Goal: Navigation & Orientation: Find specific page/section

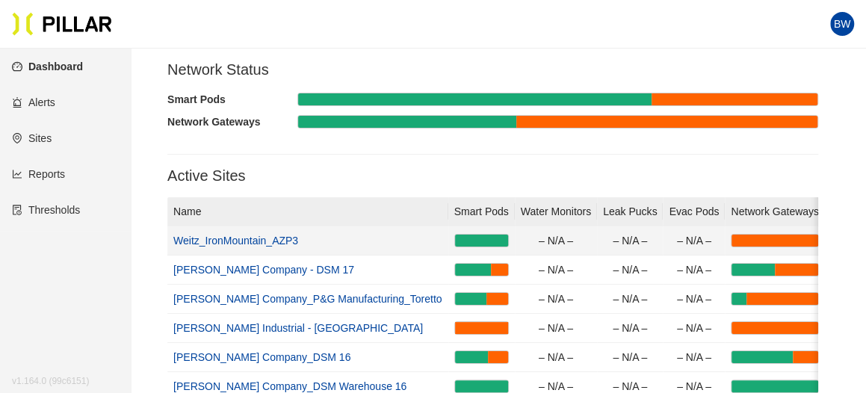
click at [231, 239] on link "Weitz_IronMountain_AZP3" at bounding box center [235, 241] width 125 height 12
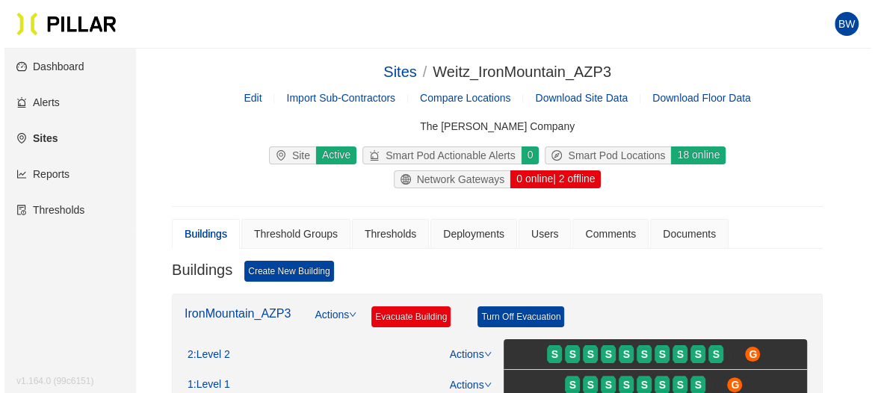
scroll to position [199, 0]
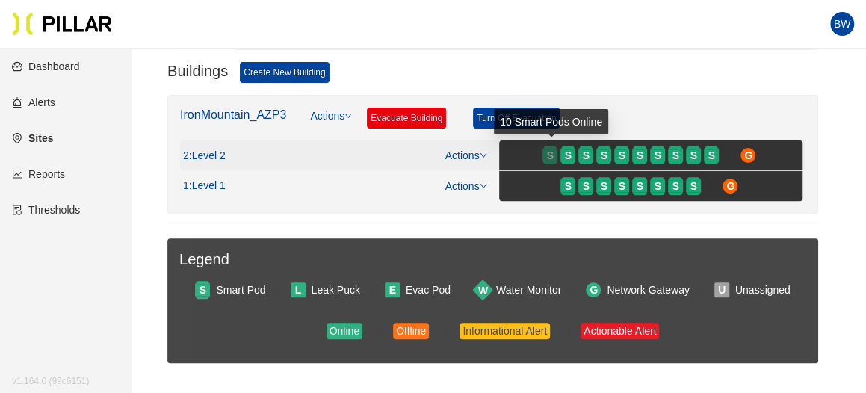
click at [549, 153] on span "S" at bounding box center [550, 155] width 7 height 16
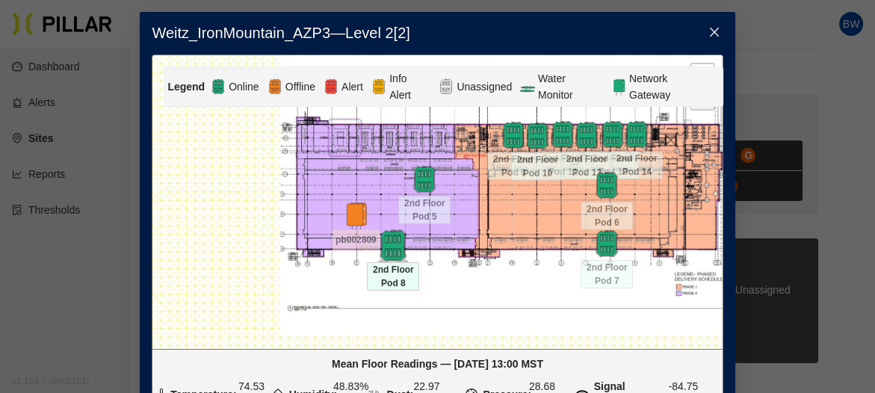
click at [393, 253] on img at bounding box center [394, 245] width 32 height 32
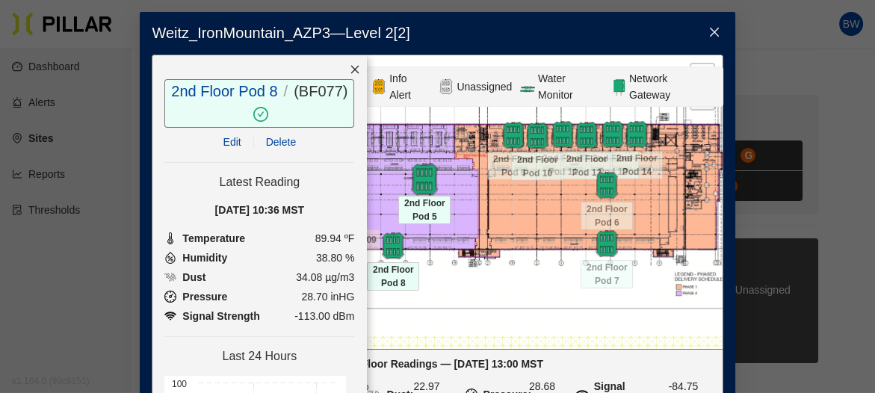
click at [426, 182] on img at bounding box center [425, 179] width 32 height 32
click at [607, 244] on img at bounding box center [607, 243] width 32 height 32
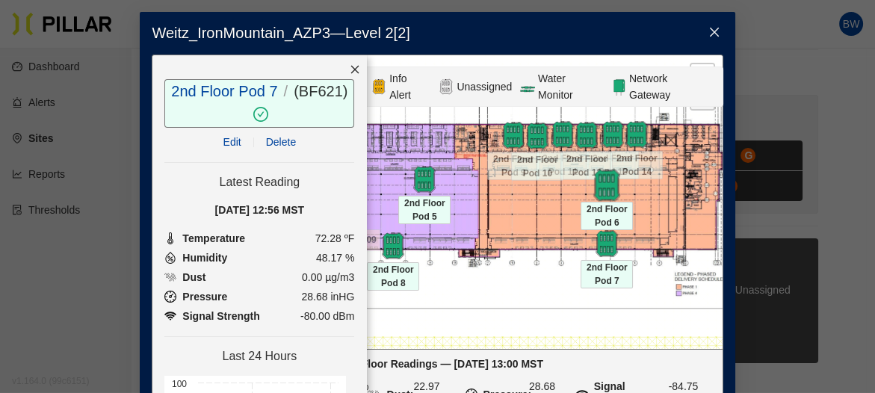
click at [602, 176] on img at bounding box center [607, 185] width 32 height 32
click at [425, 181] on img at bounding box center [425, 179] width 32 height 32
click at [387, 239] on img at bounding box center [394, 245] width 32 height 32
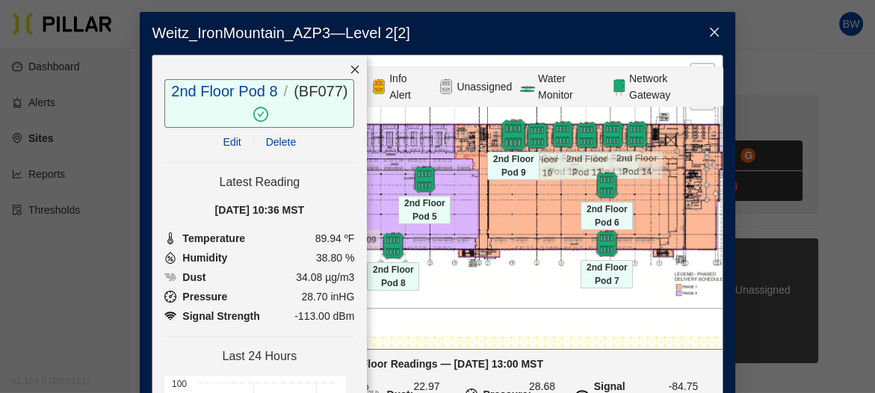
click at [512, 133] on img at bounding box center [514, 135] width 32 height 32
click at [535, 135] on img at bounding box center [538, 136] width 32 height 32
click at [561, 134] on div at bounding box center [587, 135] width 52 height 27
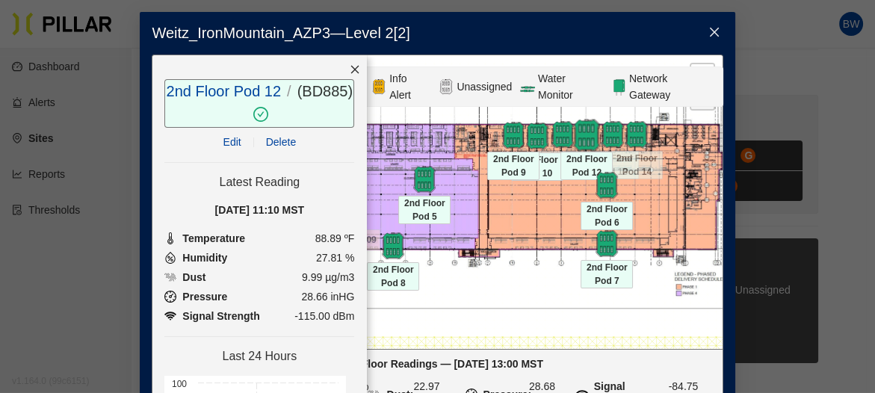
click at [588, 133] on img at bounding box center [587, 135] width 32 height 32
click at [579, 138] on img at bounding box center [587, 135] width 32 height 32
click at [614, 138] on div at bounding box center [637, 134] width 52 height 27
click at [633, 139] on img at bounding box center [637, 134] width 32 height 32
click at [709, 34] on icon "close" at bounding box center [715, 32] width 12 height 12
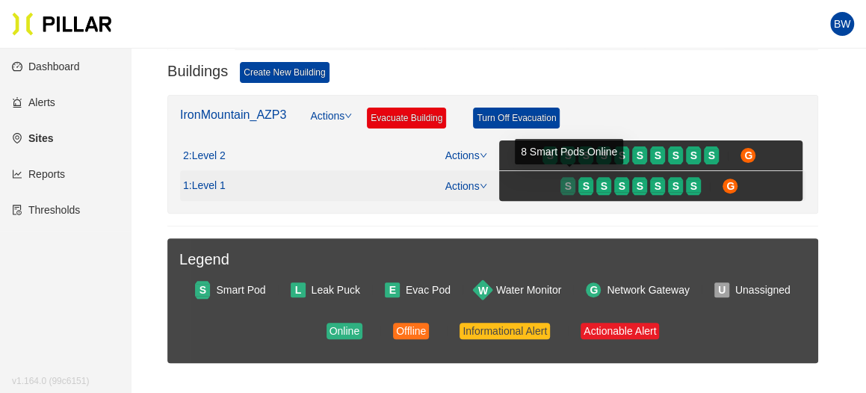
click at [568, 178] on span "S" at bounding box center [568, 186] width 7 height 16
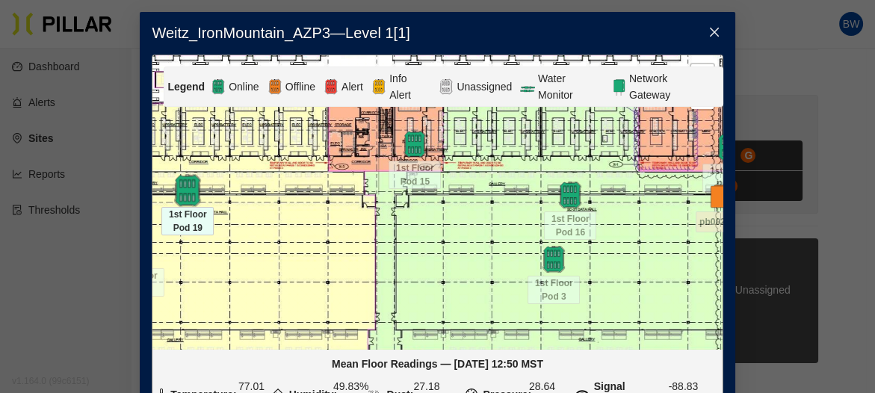
click at [184, 194] on img at bounding box center [188, 190] width 32 height 32
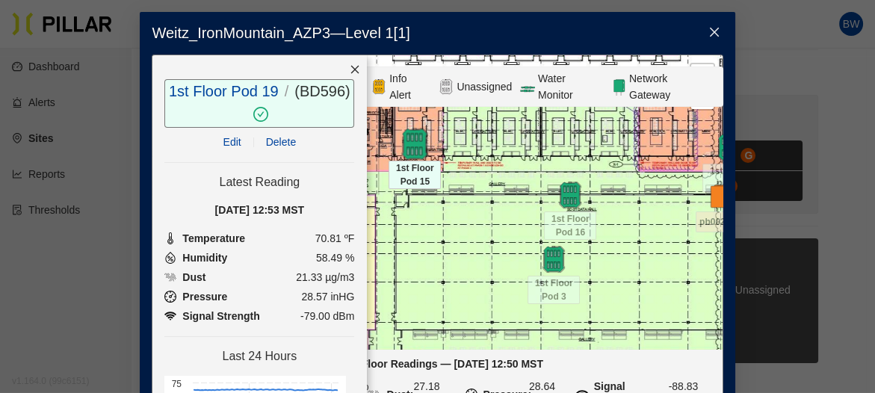
click at [416, 147] on img at bounding box center [415, 144] width 32 height 32
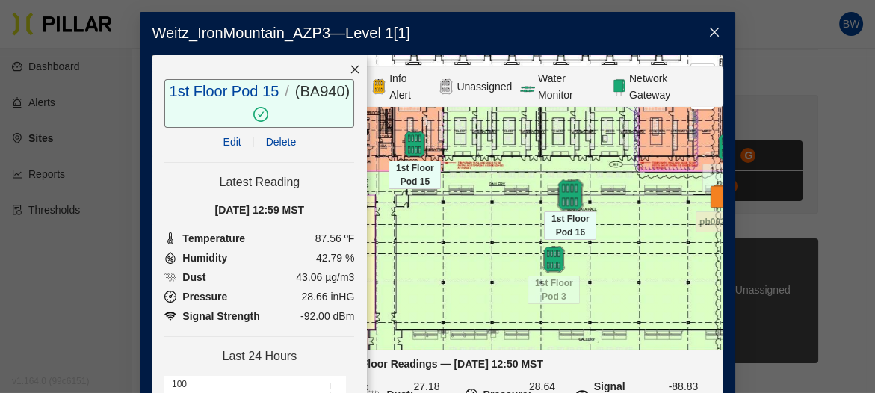
click at [569, 206] on img at bounding box center [571, 195] width 32 height 32
click at [549, 262] on img at bounding box center [553, 259] width 27 height 27
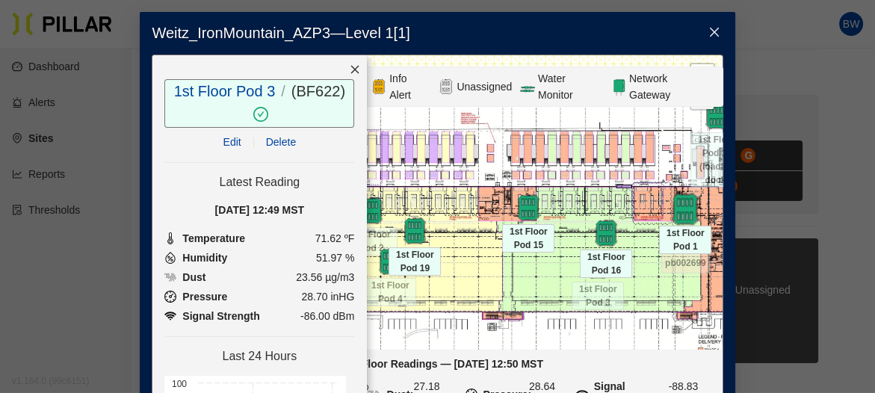
click at [679, 211] on img at bounding box center [686, 209] width 32 height 32
click at [706, 120] on img at bounding box center [717, 115] width 32 height 32
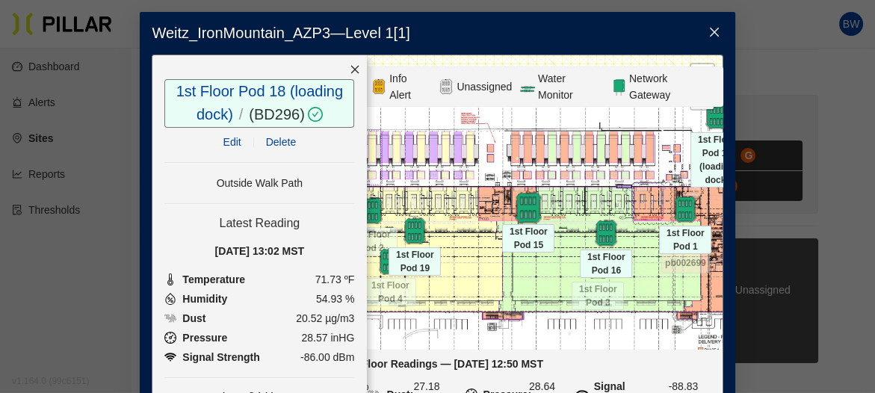
click at [517, 206] on img at bounding box center [529, 207] width 32 height 32
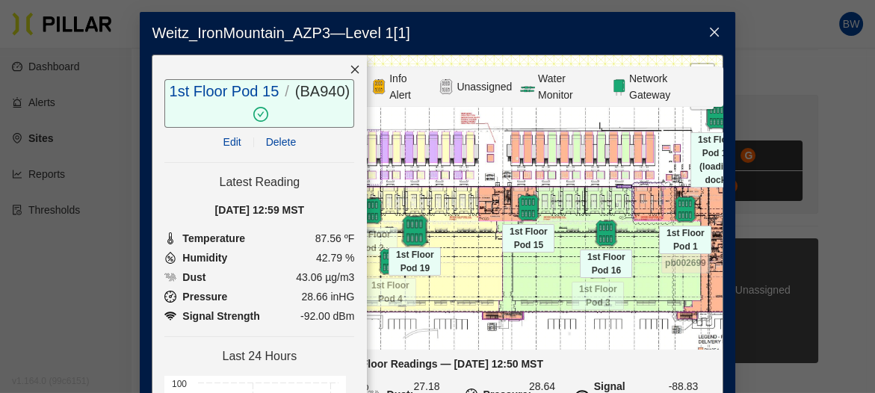
click at [410, 235] on img at bounding box center [415, 231] width 32 height 32
click at [370, 213] on img at bounding box center [371, 210] width 27 height 27
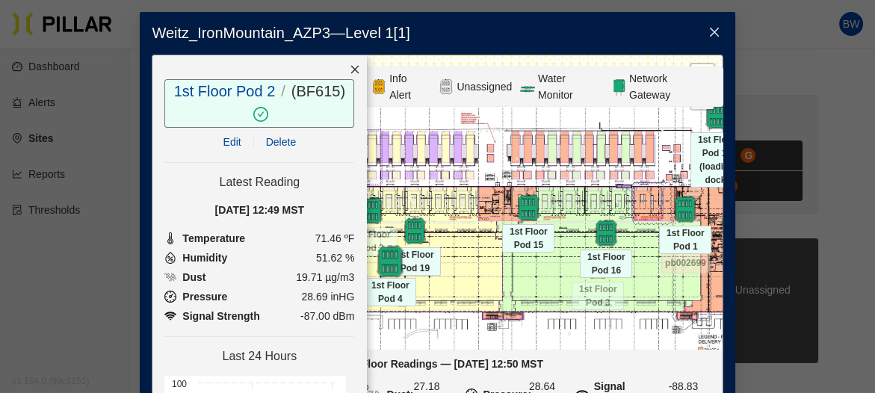
click at [378, 261] on img at bounding box center [391, 261] width 32 height 32
click at [523, 203] on img at bounding box center [529, 207] width 32 height 32
click at [381, 260] on img at bounding box center [391, 261] width 32 height 32
click at [350, 64] on icon "close" at bounding box center [355, 69] width 10 height 10
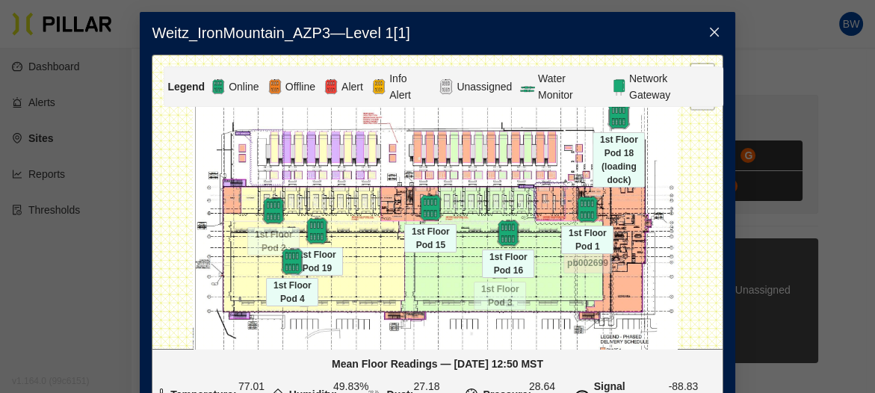
drag, startPoint x: 187, startPoint y: 205, endPoint x: 89, endPoint y: 206, distance: 97.9
click at [89, 206] on div "Weitz_IronMountain_AZP3 — Level 1 [ 1 ] Legend Online Offline Alert Info Alert …" at bounding box center [437, 196] width 875 height 393
click at [709, 35] on icon "close" at bounding box center [715, 32] width 12 height 12
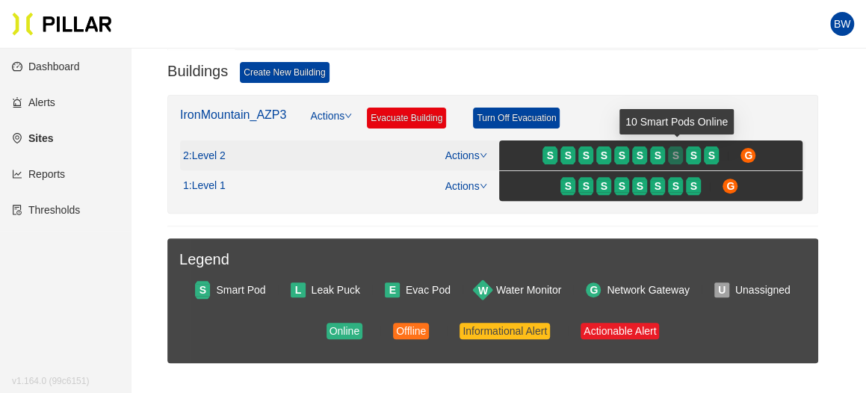
click at [680, 147] on div at bounding box center [675, 148] width 15 height 3
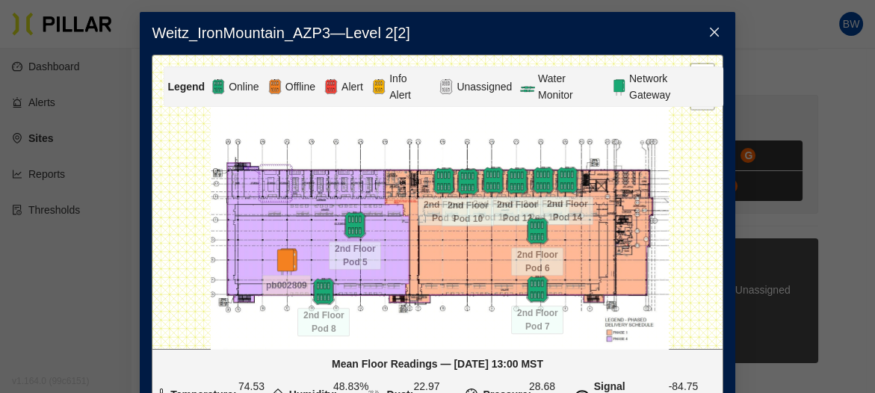
drag, startPoint x: 490, startPoint y: 264, endPoint x: 473, endPoint y: 337, distance: 75.1
click at [473, 337] on div at bounding box center [437, 202] width 570 height 294
click at [561, 171] on img at bounding box center [568, 180] width 32 height 32
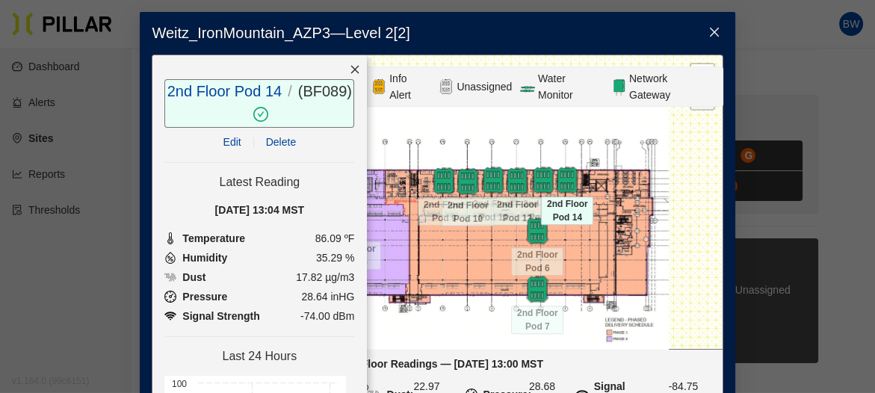
click at [541, 181] on div at bounding box center [567, 180] width 52 height 27
click at [514, 183] on img at bounding box center [518, 181] width 32 height 32
click at [481, 183] on div at bounding box center [468, 181] width 52 height 27
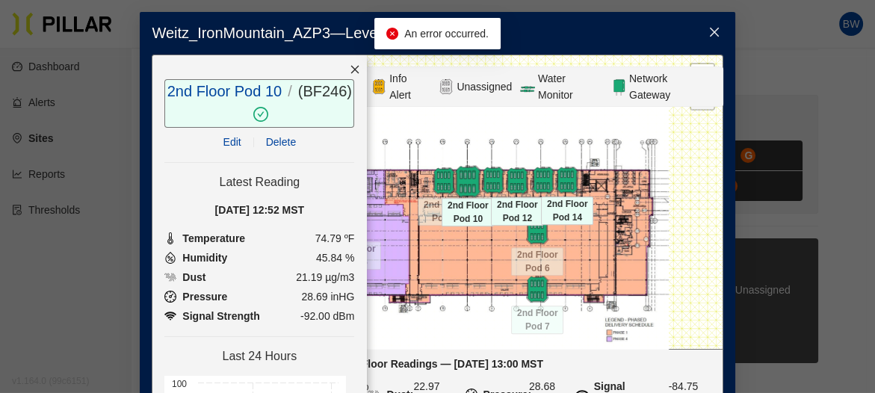
click at [464, 182] on img at bounding box center [468, 182] width 32 height 32
click at [446, 183] on div at bounding box center [468, 181] width 52 height 27
click at [443, 185] on div at bounding box center [468, 181] width 52 height 27
click at [442, 185] on div at bounding box center [468, 181] width 52 height 27
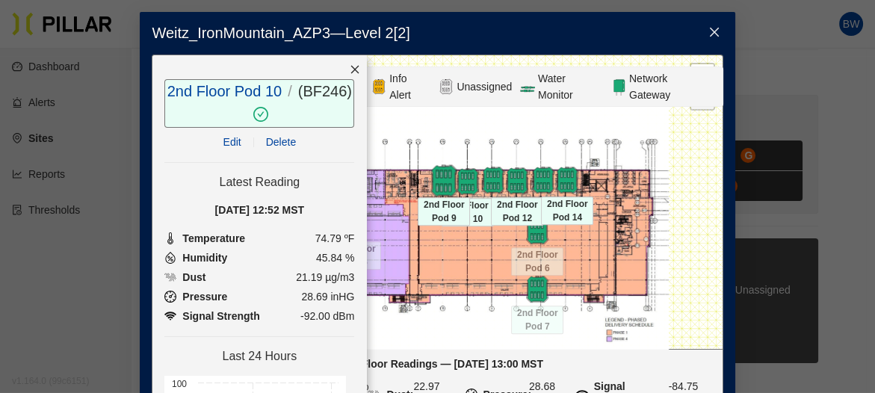
click at [431, 173] on img at bounding box center [444, 181] width 32 height 32
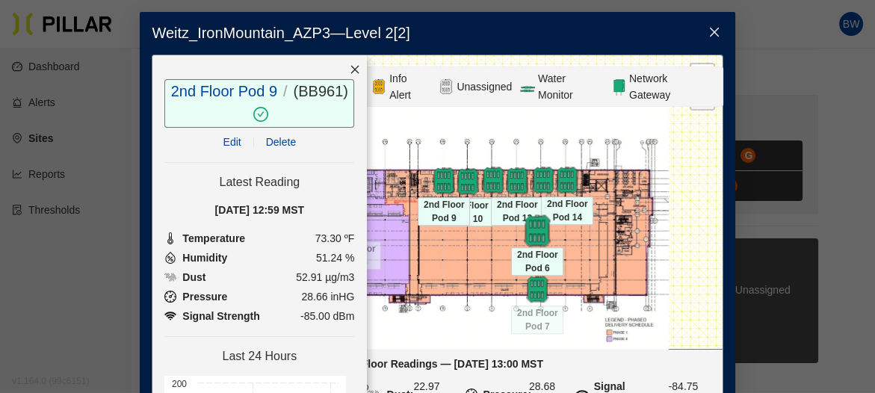
click at [529, 232] on img at bounding box center [538, 231] width 32 height 32
click at [529, 286] on img at bounding box center [538, 290] width 32 height 32
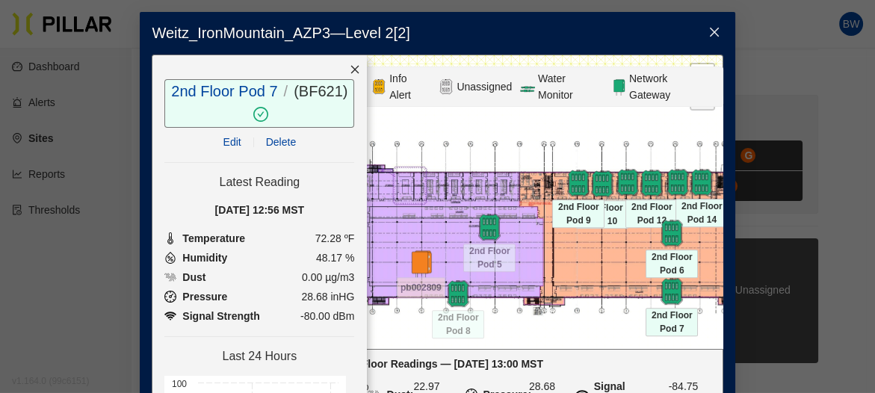
drag, startPoint x: 422, startPoint y: 253, endPoint x: 556, endPoint y: 255, distance: 134.6
click at [556, 255] on div at bounding box center [437, 202] width 570 height 294
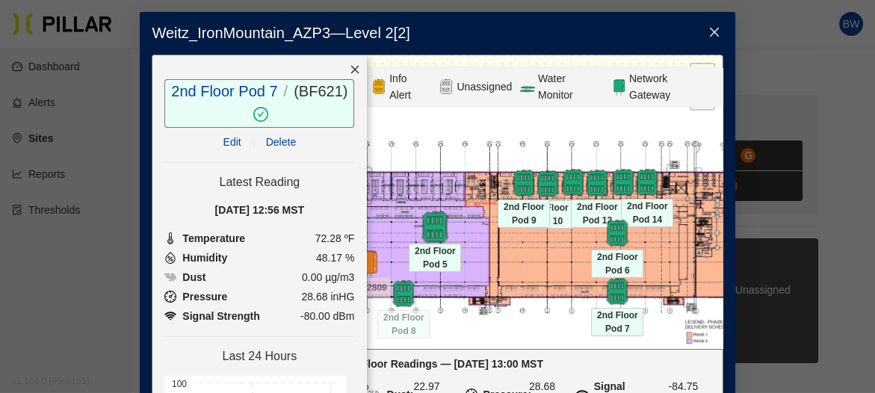
click at [428, 231] on img at bounding box center [435, 227] width 32 height 32
click at [397, 288] on img at bounding box center [404, 293] width 32 height 32
click at [610, 290] on img at bounding box center [618, 291] width 32 height 32
click at [606, 225] on img at bounding box center [618, 233] width 32 height 32
click at [638, 176] on img at bounding box center [648, 182] width 32 height 32
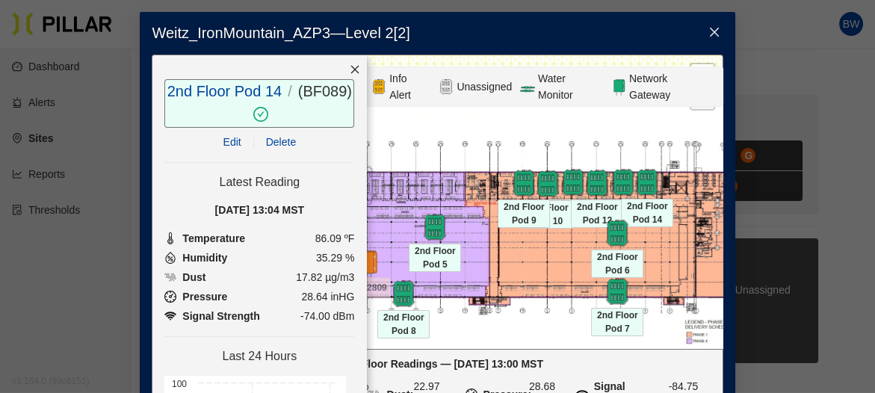
click at [621, 178] on div at bounding box center [647, 182] width 52 height 27
click at [618, 182] on img at bounding box center [624, 182] width 32 height 32
click at [588, 180] on img at bounding box center [598, 183] width 32 height 32
click at [571, 183] on div at bounding box center [597, 183] width 52 height 27
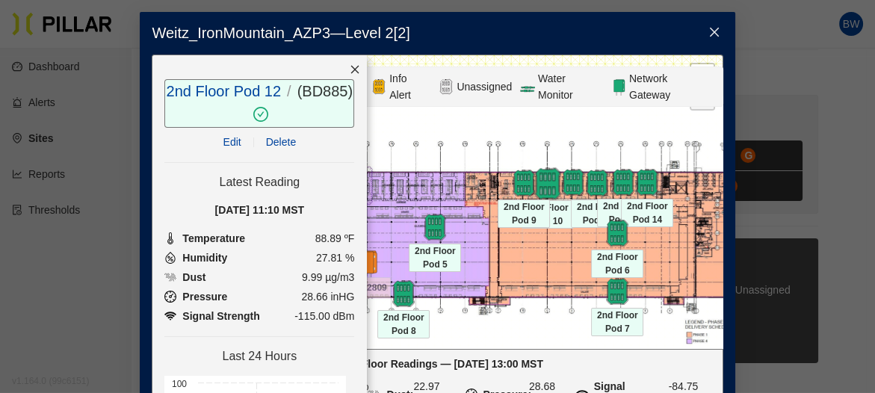
click at [541, 188] on img at bounding box center [548, 183] width 32 height 32
click at [522, 186] on div at bounding box center [548, 183] width 52 height 27
click at [522, 185] on div at bounding box center [548, 183] width 52 height 27
click at [513, 180] on img at bounding box center [524, 183] width 32 height 32
click at [350, 70] on icon "close" at bounding box center [355, 69] width 10 height 10
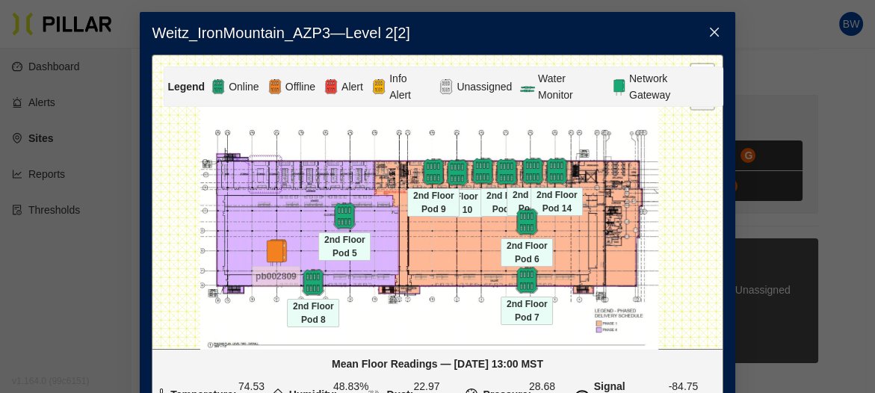
drag, startPoint x: 583, startPoint y: 135, endPoint x: 493, endPoint y: 125, distance: 91.1
click at [493, 125] on div at bounding box center [437, 202] width 570 height 294
click at [531, 168] on div at bounding box center [557, 171] width 52 height 27
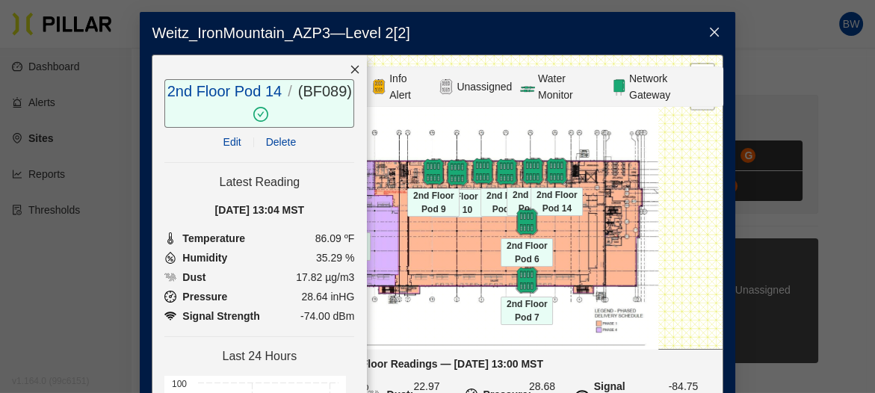
click at [531, 170] on div at bounding box center [557, 171] width 52 height 27
click at [556, 171] on img at bounding box center [557, 171] width 32 height 32
click at [531, 173] on div at bounding box center [557, 171] width 52 height 27
click at [525, 165] on div at bounding box center [507, 171] width 52 height 27
click at [505, 171] on img at bounding box center [507, 171] width 32 height 32
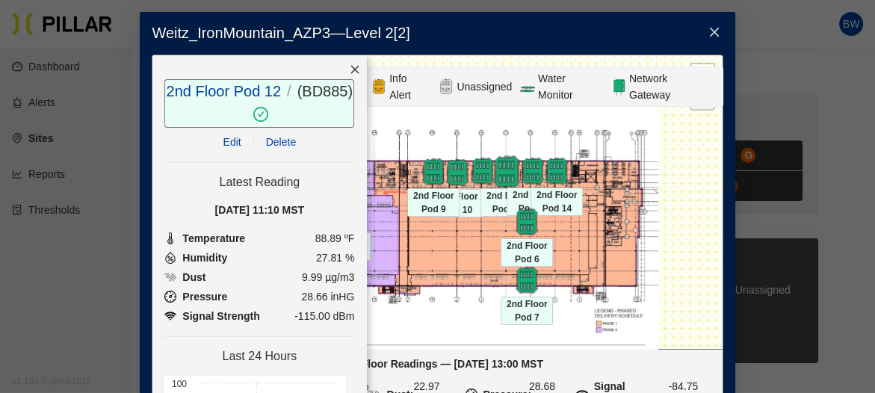
click at [502, 173] on img at bounding box center [507, 171] width 32 height 32
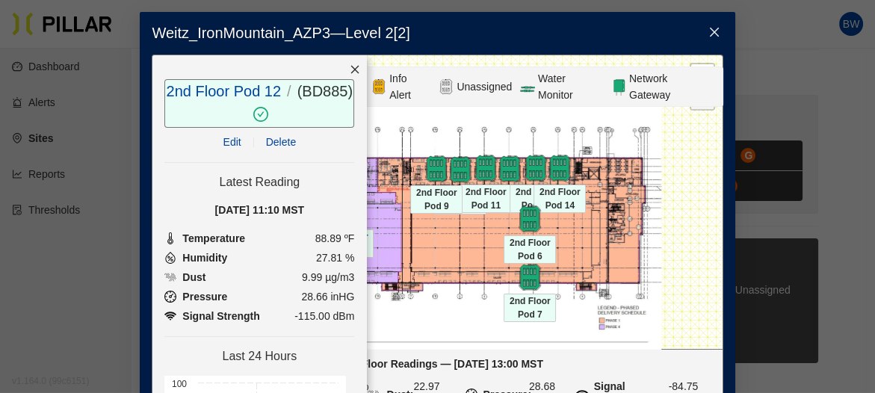
click at [129, 117] on div "2nd Floor Pod 10 2nd Floor Pod 11 2nd Floor Pod 12 2nd Floor Pod 13 2nd Floor P…" at bounding box center [129, 117] width 0 height 0
click at [505, 173] on img at bounding box center [510, 168] width 32 height 32
click at [455, 167] on div at bounding box center [436, 168] width 52 height 27
click at [473, 138] on div at bounding box center [437, 202] width 570 height 294
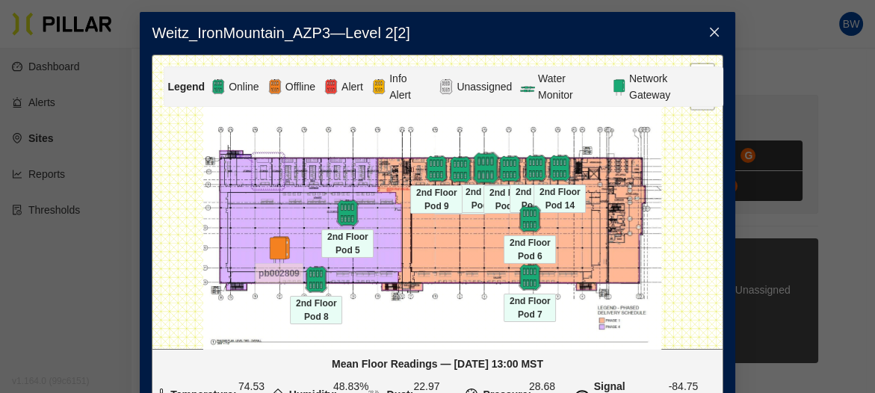
click at [487, 168] on img at bounding box center [486, 168] width 32 height 32
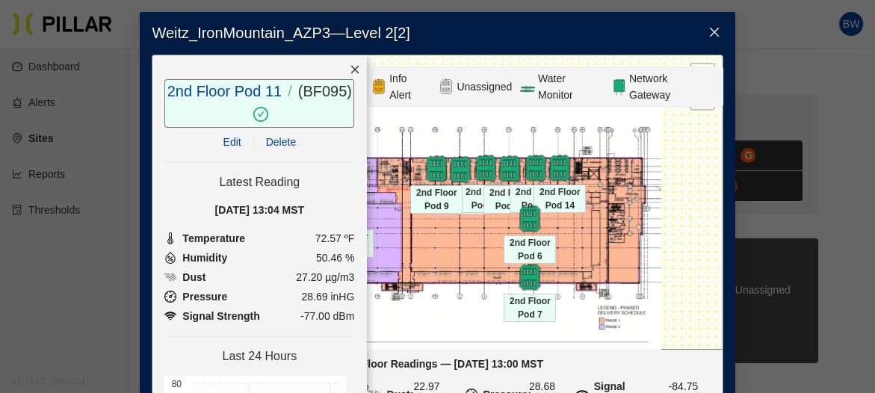
click at [488, 126] on div at bounding box center [437, 202] width 570 height 294
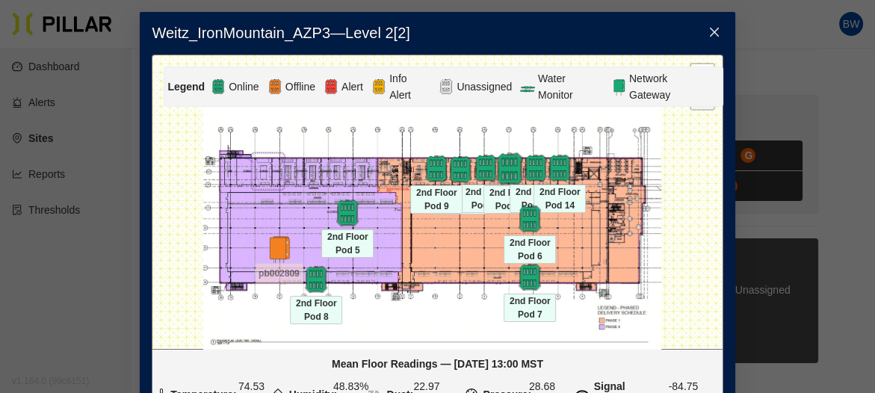
click at [507, 164] on img at bounding box center [510, 168] width 32 height 32
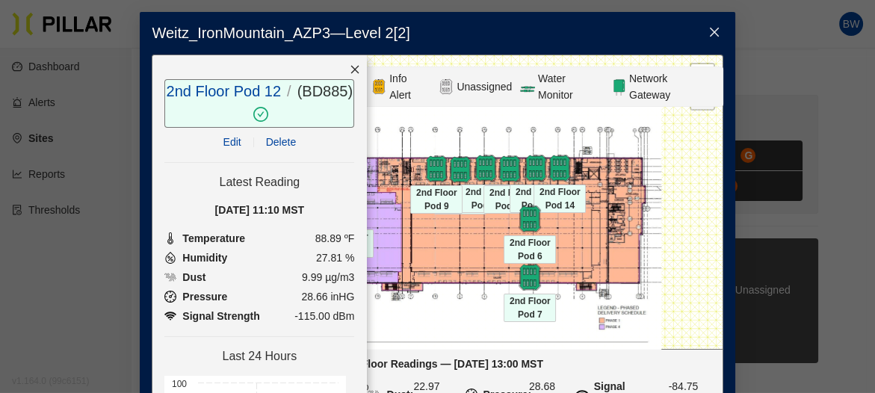
click at [509, 124] on div at bounding box center [437, 202] width 570 height 294
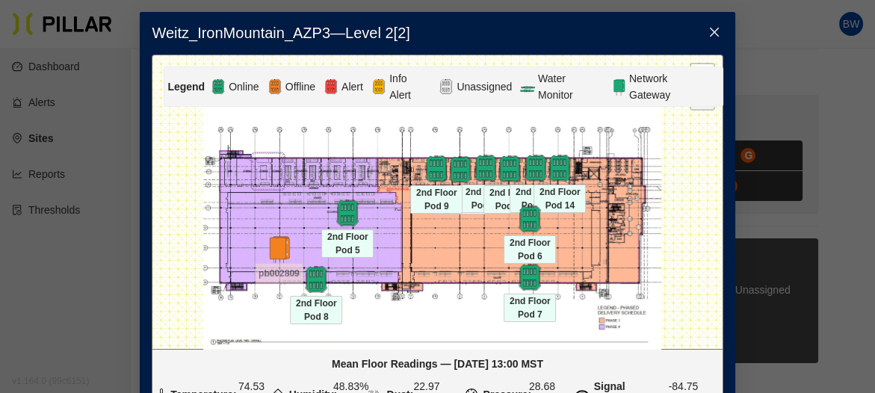
click at [531, 161] on div at bounding box center [510, 168] width 52 height 27
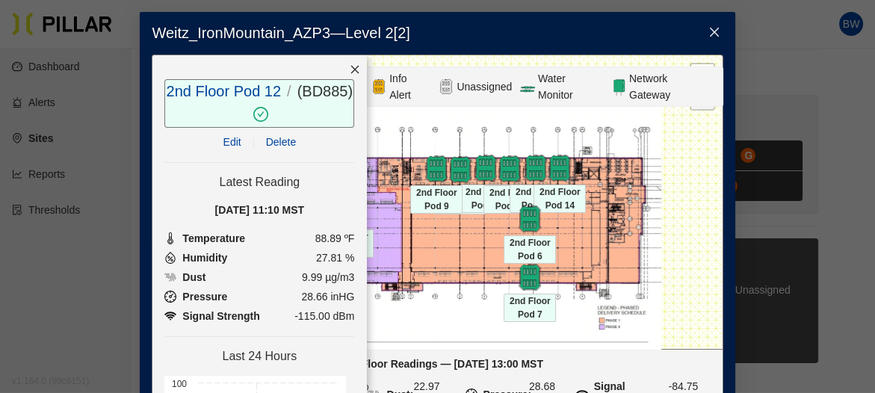
click at [553, 138] on div at bounding box center [437, 202] width 570 height 294
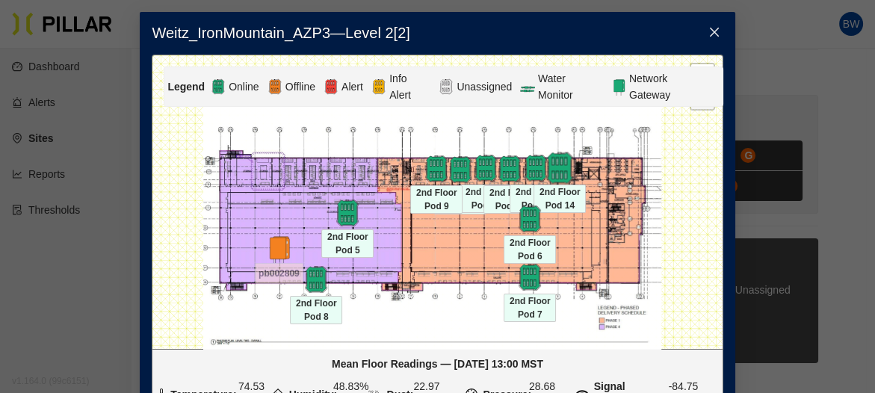
click at [556, 164] on img at bounding box center [560, 168] width 32 height 32
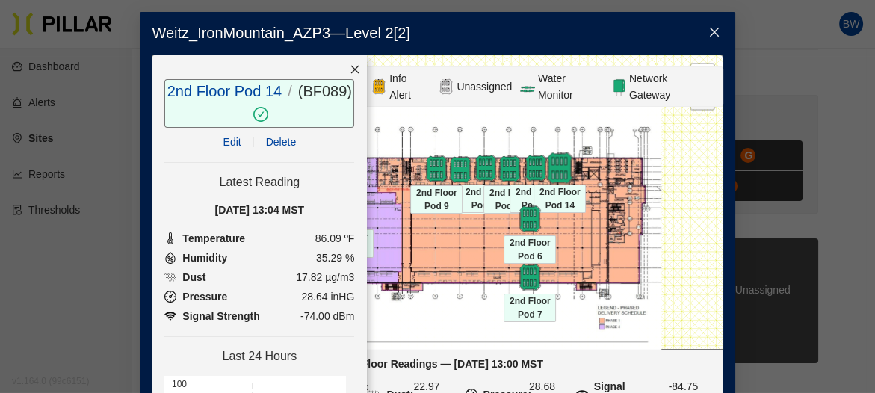
click at [558, 159] on img at bounding box center [560, 168] width 32 height 32
click at [541, 133] on div at bounding box center [437, 202] width 570 height 294
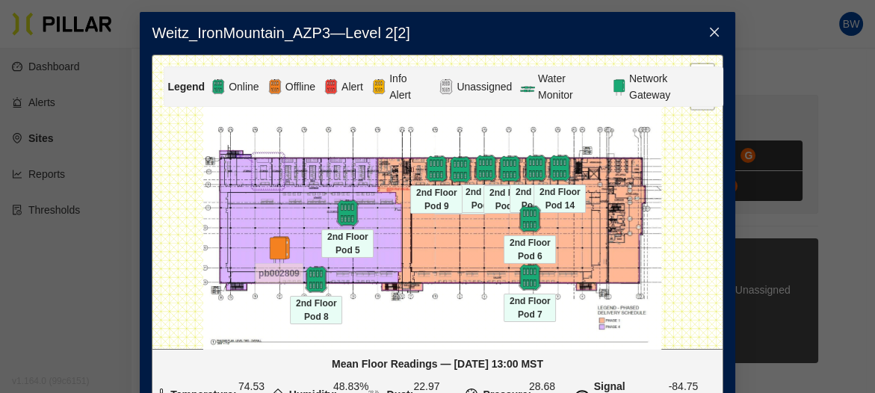
click at [534, 164] on div at bounding box center [560, 168] width 52 height 27
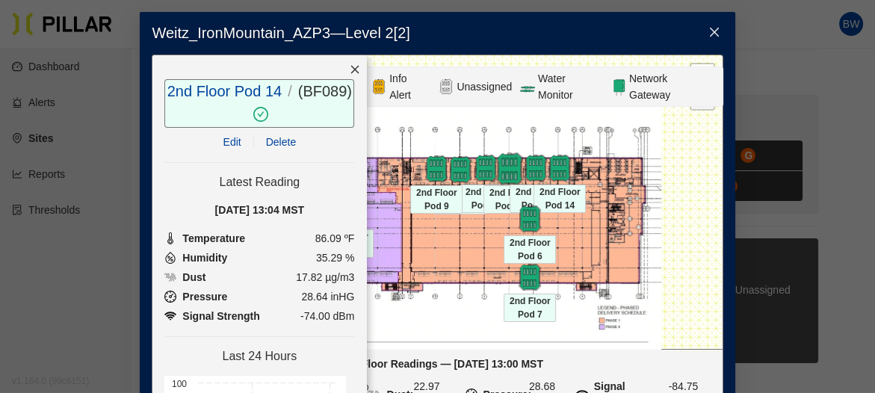
click at [505, 165] on img at bounding box center [510, 168] width 32 height 32
click at [537, 147] on div at bounding box center [437, 202] width 570 height 294
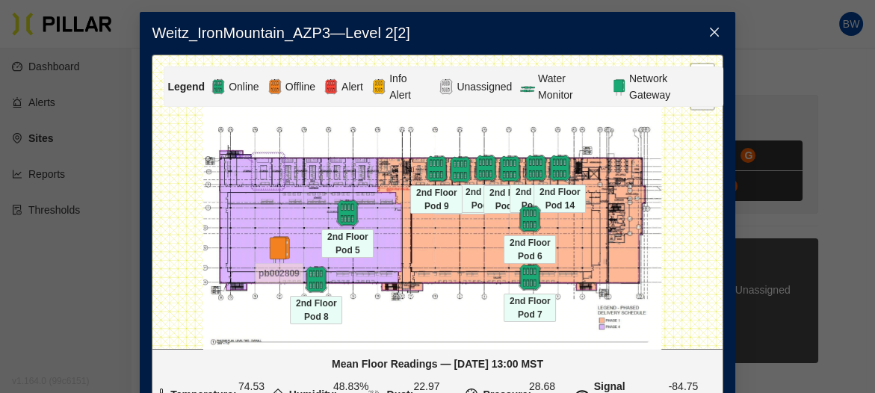
click at [534, 162] on div at bounding box center [560, 168] width 52 height 27
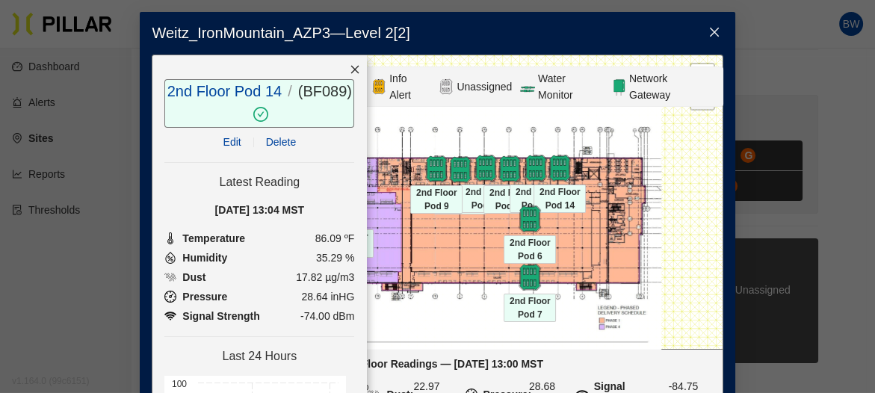
click at [561, 127] on div at bounding box center [437, 202] width 570 height 294
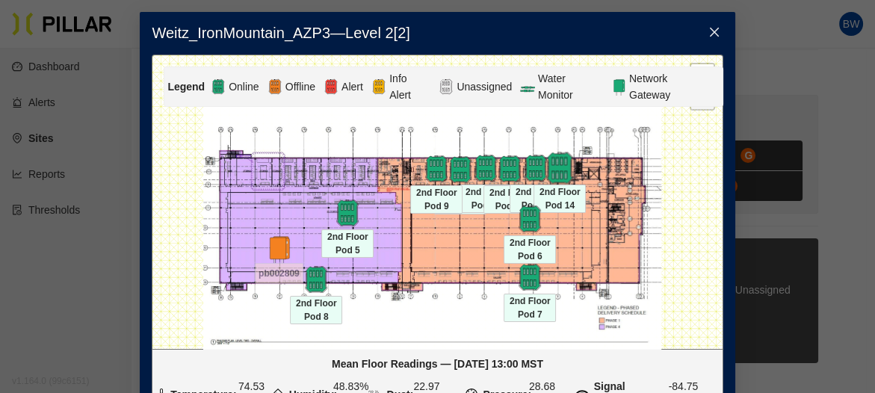
click at [561, 162] on img at bounding box center [560, 168] width 32 height 32
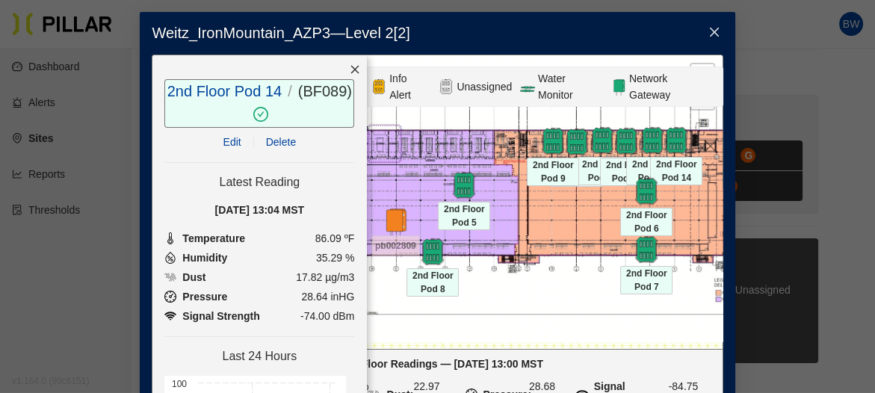
drag, startPoint x: 416, startPoint y: 327, endPoint x: 563, endPoint y: 301, distance: 148.8
click at [563, 301] on div at bounding box center [437, 202] width 570 height 294
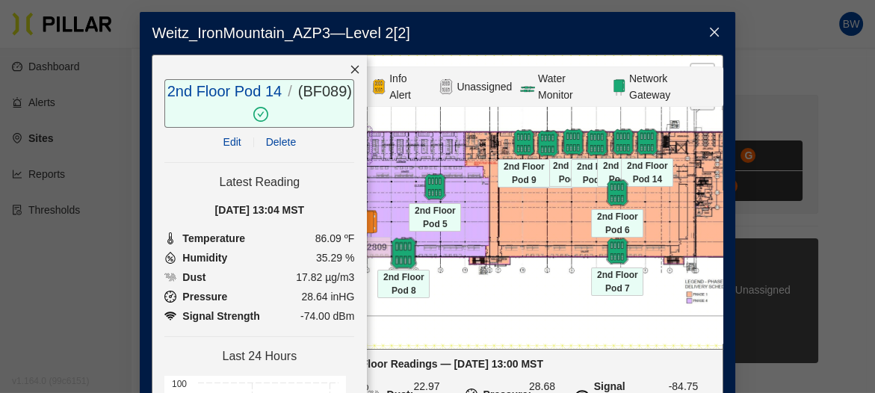
click at [398, 250] on img at bounding box center [404, 253] width 32 height 32
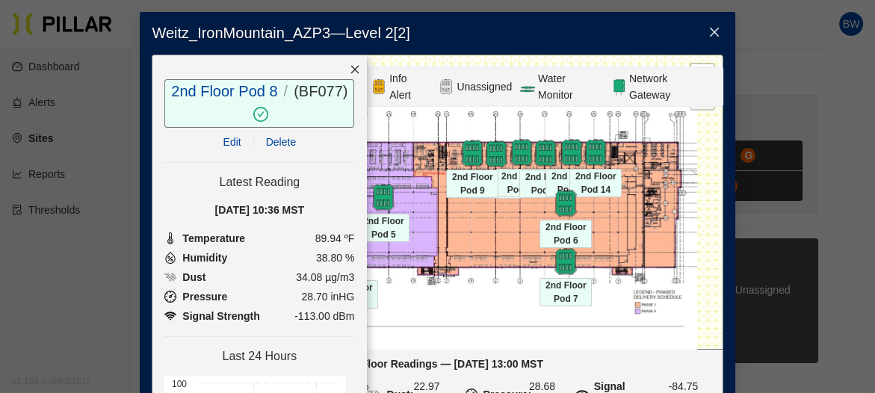
drag, startPoint x: 492, startPoint y: 298, endPoint x: 409, endPoint y: 312, distance: 84.2
click at [409, 312] on div at bounding box center [437, 202] width 570 height 294
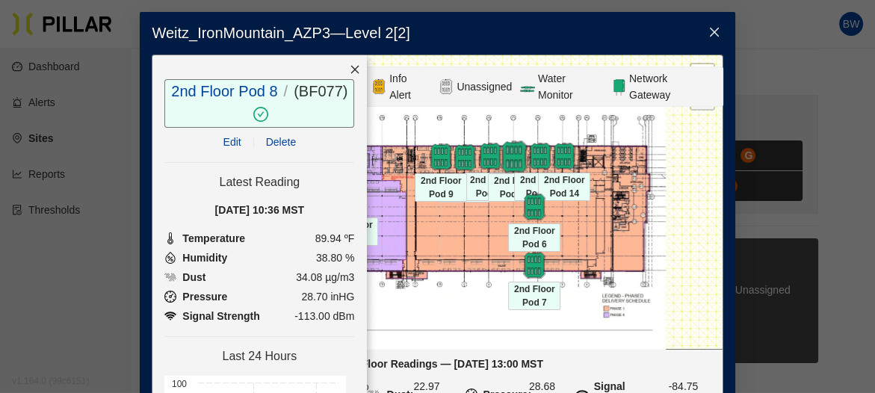
click at [513, 149] on img at bounding box center [515, 157] width 32 height 32
click at [539, 149] on div at bounding box center [564, 156] width 52 height 27
click at [561, 150] on img at bounding box center [565, 156] width 32 height 32
click at [562, 150] on img at bounding box center [565, 156] width 32 height 32
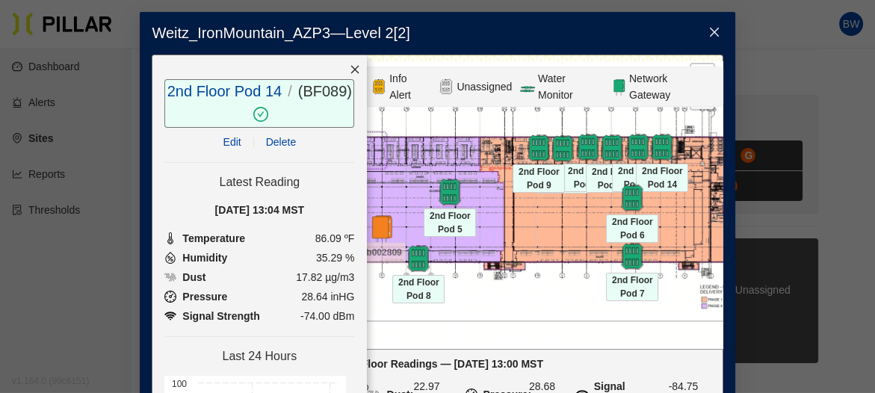
drag, startPoint x: 422, startPoint y: 236, endPoint x: 514, endPoint y: 227, distance: 92.5
click at [514, 227] on div at bounding box center [437, 202] width 570 height 294
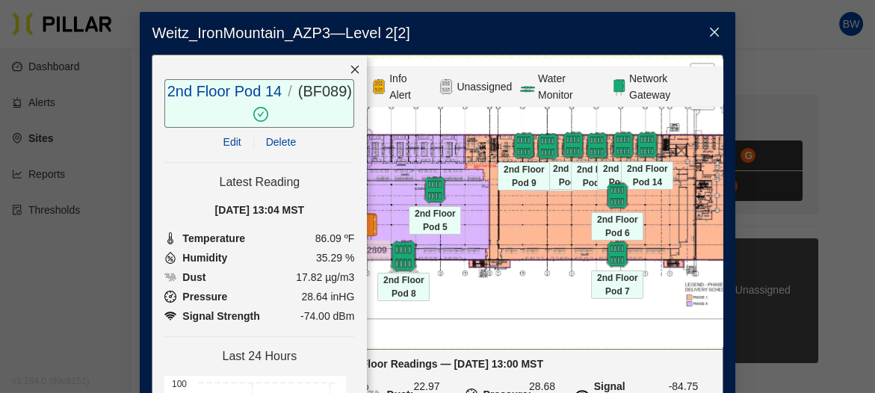
click at [398, 253] on img at bounding box center [404, 256] width 32 height 32
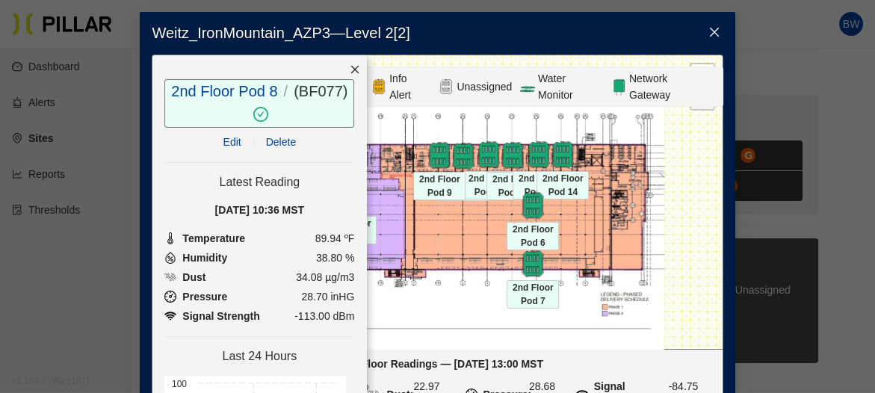
drag, startPoint x: 505, startPoint y: 232, endPoint x: 420, endPoint y: 242, distance: 85.0
click at [420, 242] on div at bounding box center [437, 202] width 570 height 294
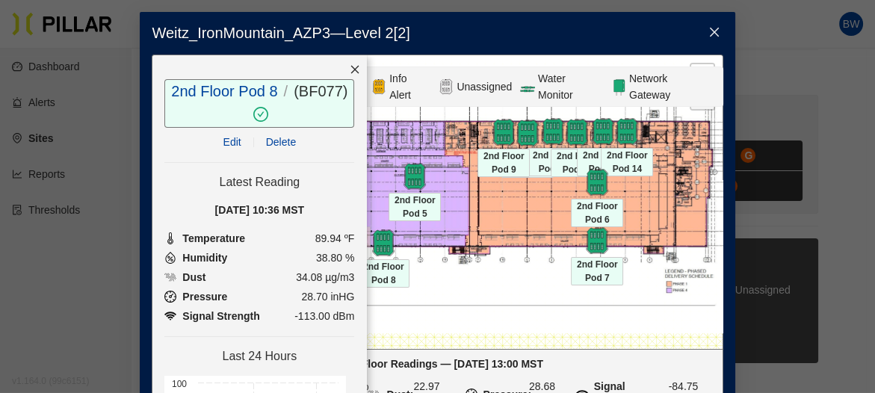
drag, startPoint x: 463, startPoint y: 242, endPoint x: 527, endPoint y: 219, distance: 68.3
click at [527, 219] on div at bounding box center [437, 202] width 570 height 294
click at [771, 217] on div "Weitz_IronMountain_AZP3 — Level 2 [ 2 ] 2nd Floor Pod 8 / ( BF077 ) / Edit Dele…" at bounding box center [437, 196] width 875 height 393
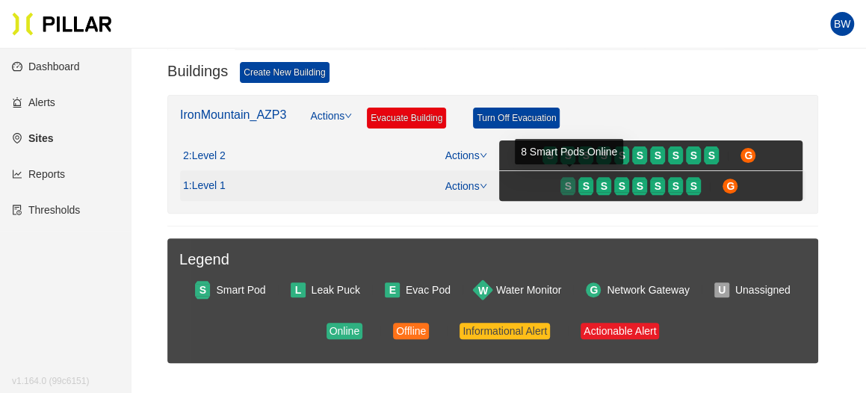
click at [566, 179] on span "S" at bounding box center [568, 186] width 7 height 16
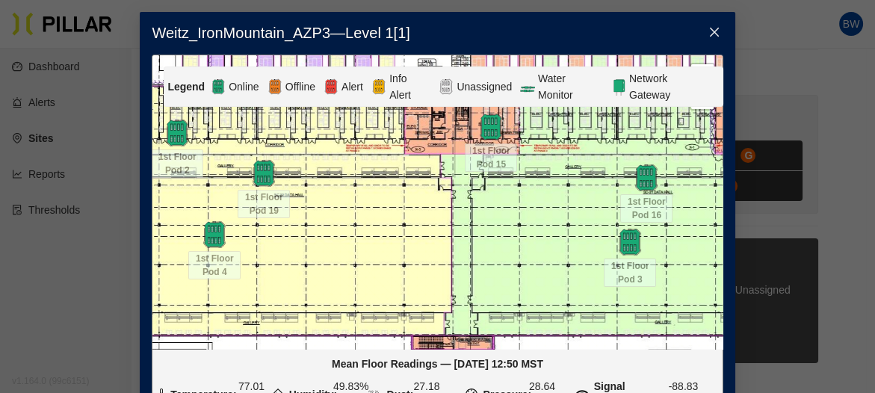
drag, startPoint x: 464, startPoint y: 236, endPoint x: 550, endPoint y: 222, distance: 87.1
click at [549, 224] on div at bounding box center [437, 202] width 570 height 294
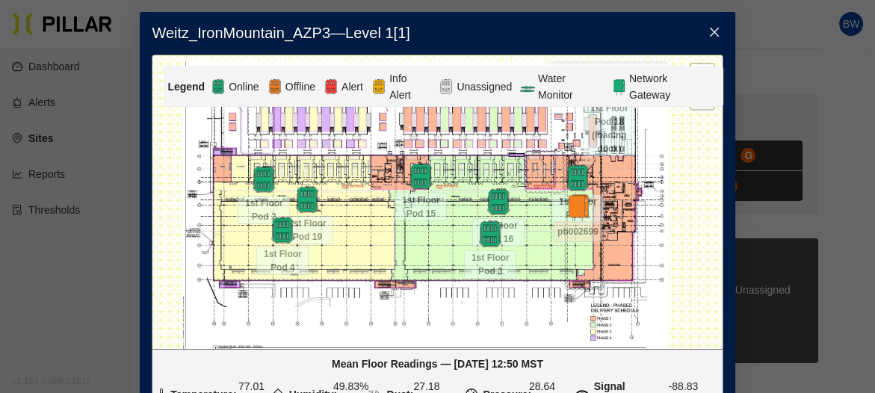
drag, startPoint x: 464, startPoint y: 229, endPoint x: 369, endPoint y: 244, distance: 96.7
click at [369, 244] on div at bounding box center [437, 202] width 570 height 294
click at [265, 181] on img at bounding box center [264, 179] width 32 height 32
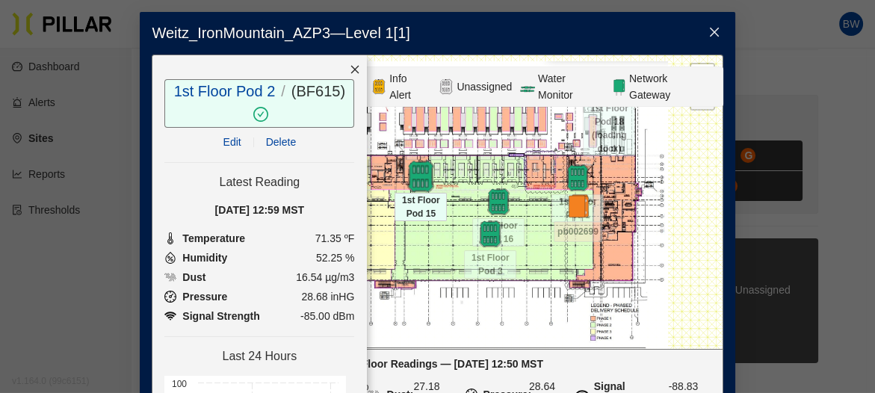
click at [417, 176] on img at bounding box center [421, 176] width 32 height 32
click at [416, 253] on div at bounding box center [437, 202] width 570 height 294
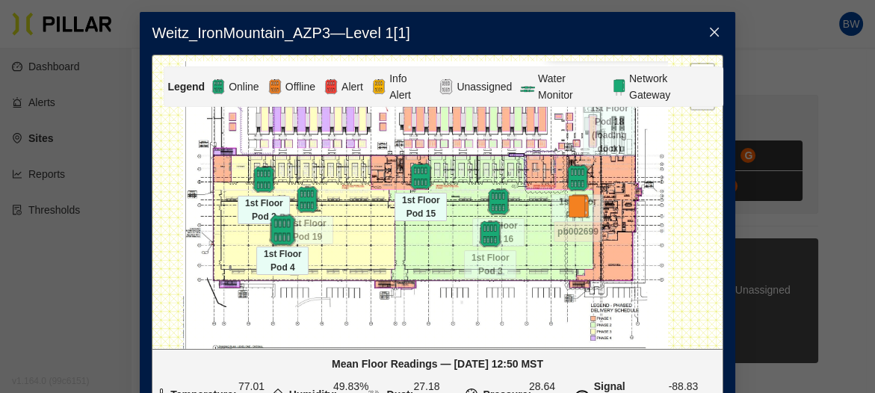
click at [271, 227] on img at bounding box center [283, 230] width 32 height 32
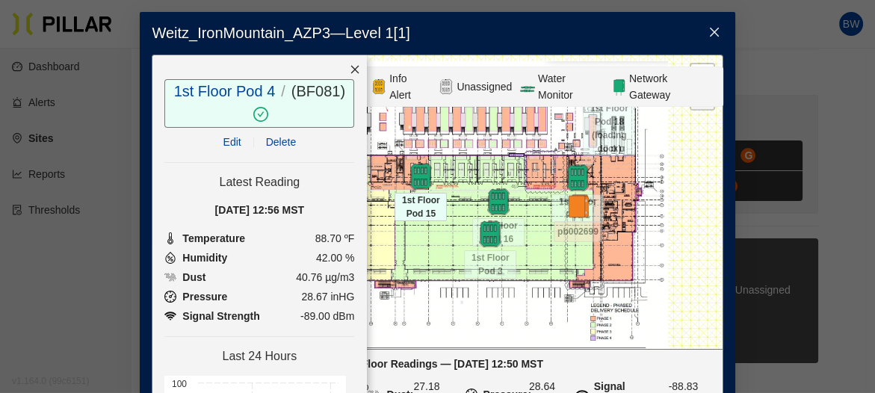
click at [425, 238] on div at bounding box center [437, 202] width 570 height 294
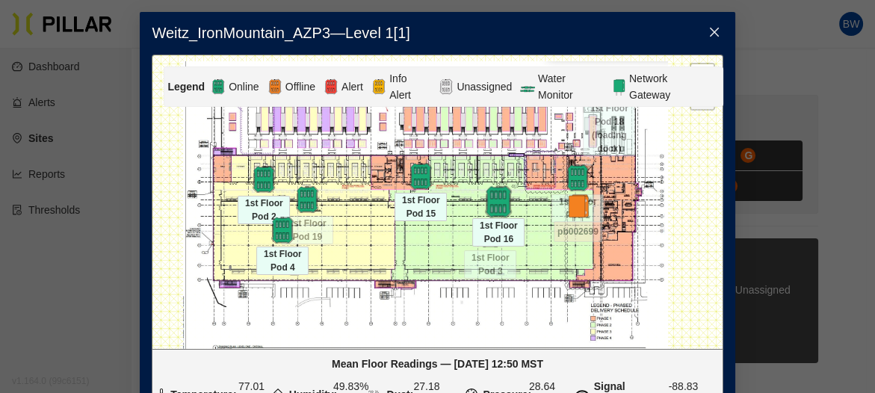
click at [502, 202] on img at bounding box center [499, 201] width 32 height 32
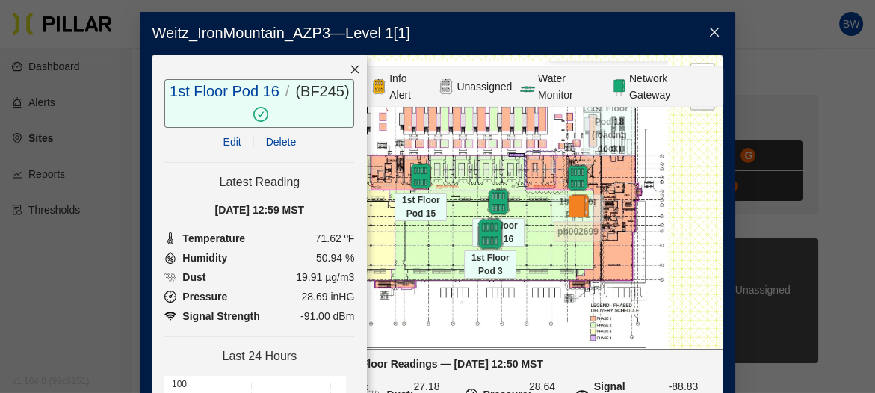
click at [488, 241] on img at bounding box center [491, 234] width 32 height 32
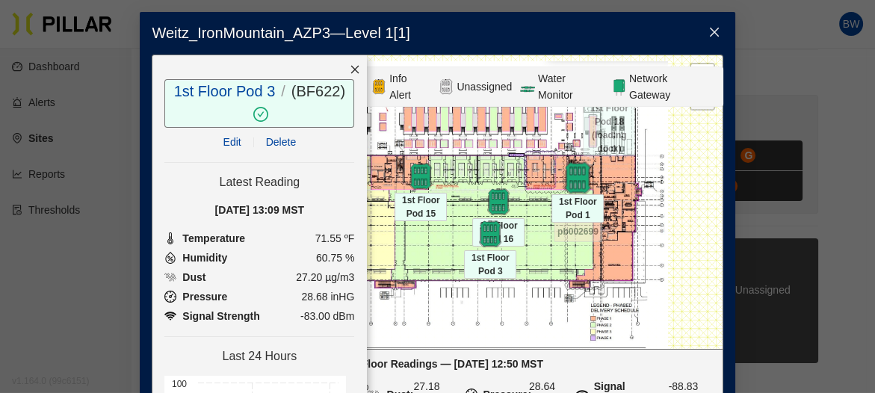
click at [581, 174] on img at bounding box center [578, 177] width 32 height 32
click at [521, 251] on div at bounding box center [437, 202] width 570 height 294
